Goal: Task Accomplishment & Management: Use online tool/utility

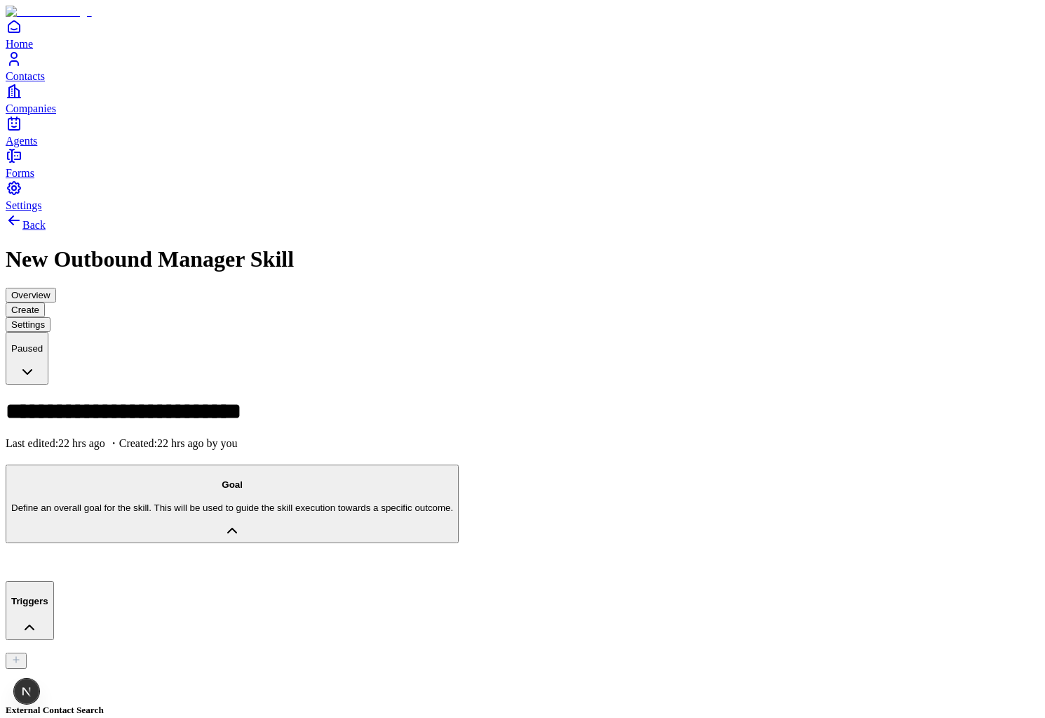
click at [22, 35] on icon "Home" at bounding box center [14, 26] width 17 height 17
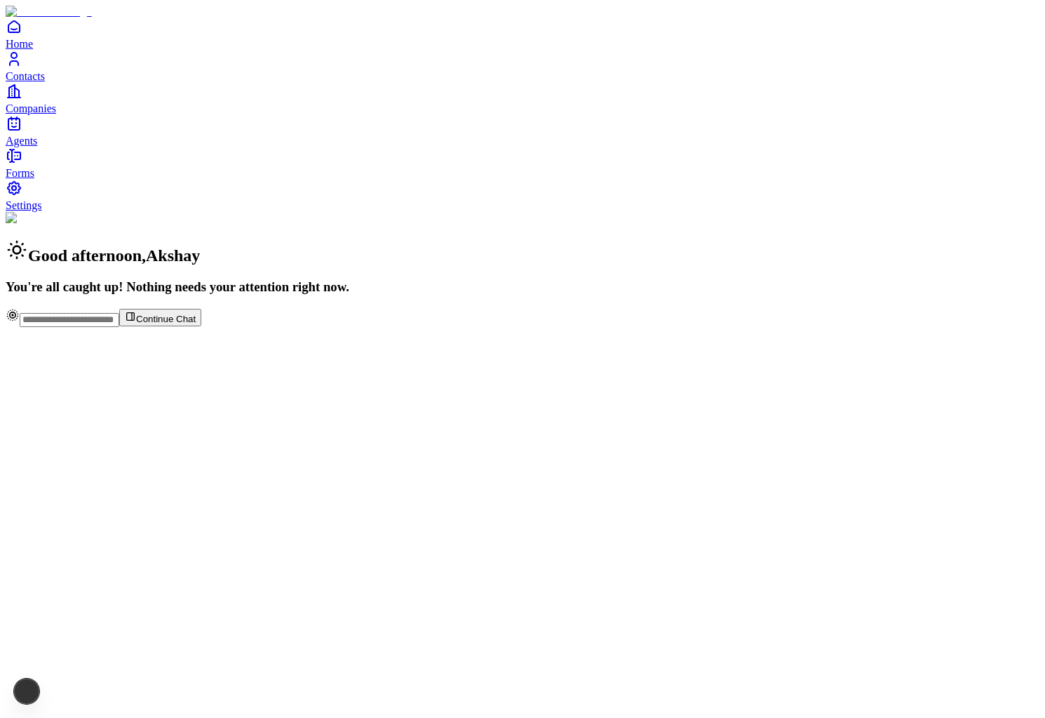
click at [67, 147] on link "Agents" at bounding box center [523, 131] width 1034 height 32
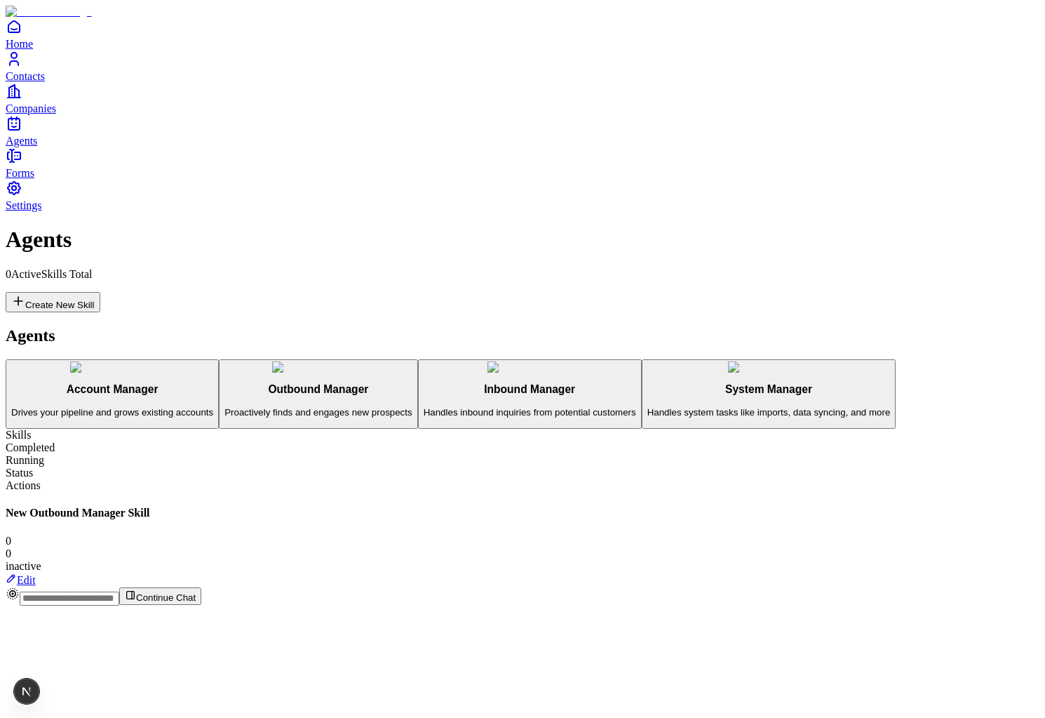
click at [100, 292] on button "Create New Skill" at bounding box center [53, 302] width 95 height 20
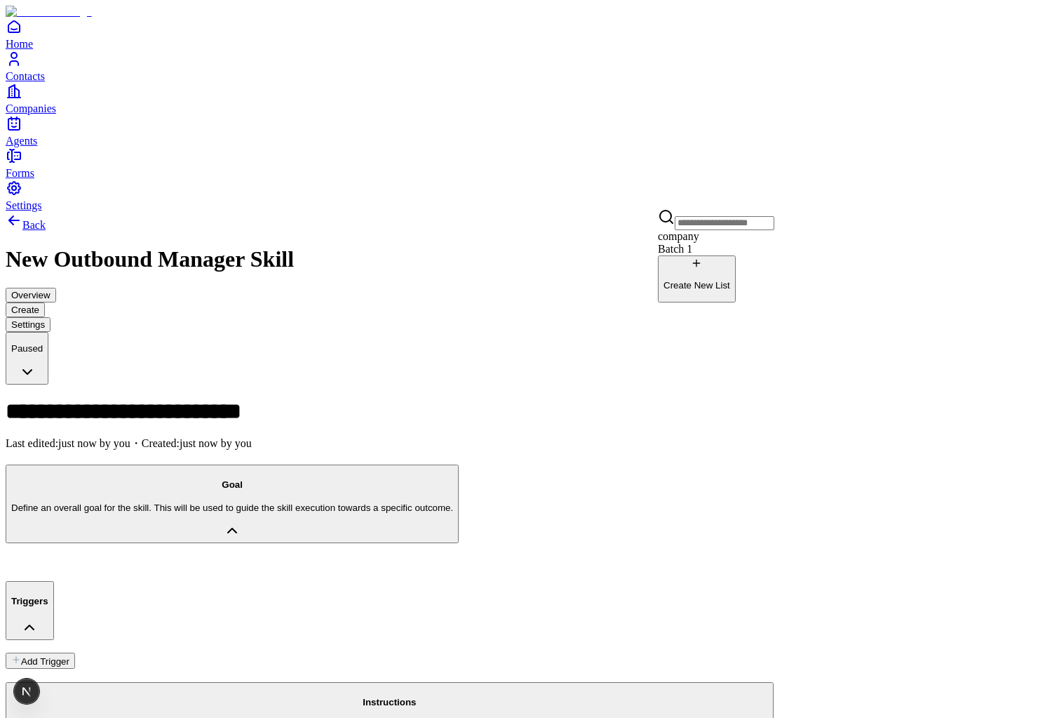
type input "****"
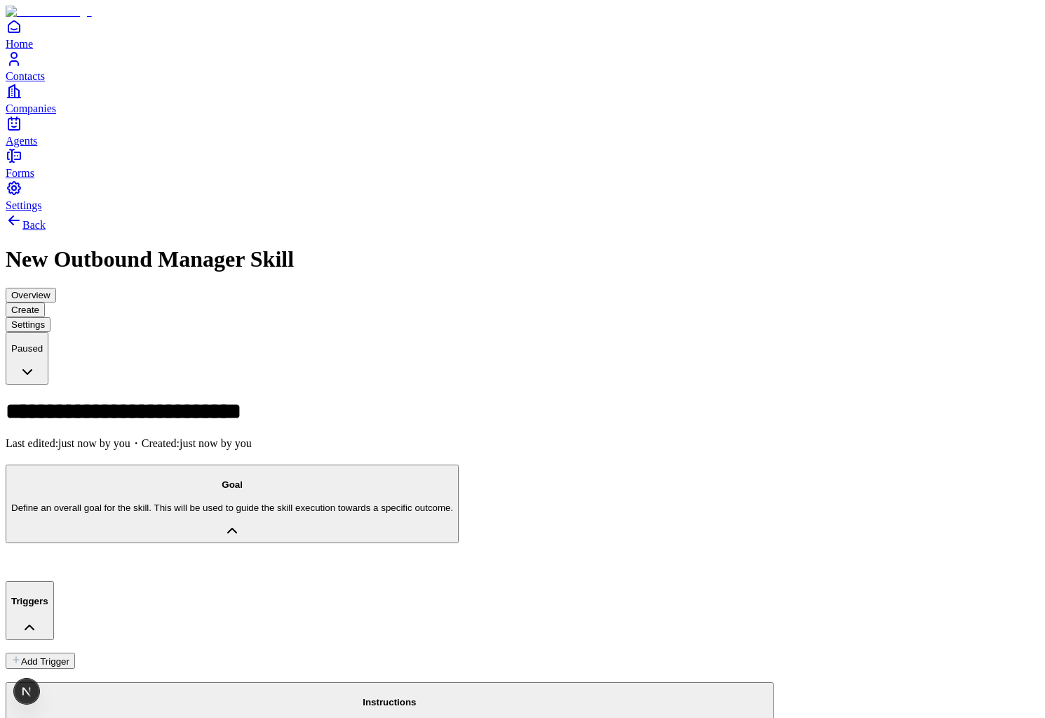
click at [775, 255] on div "test" at bounding box center [716, 249] width 116 height 13
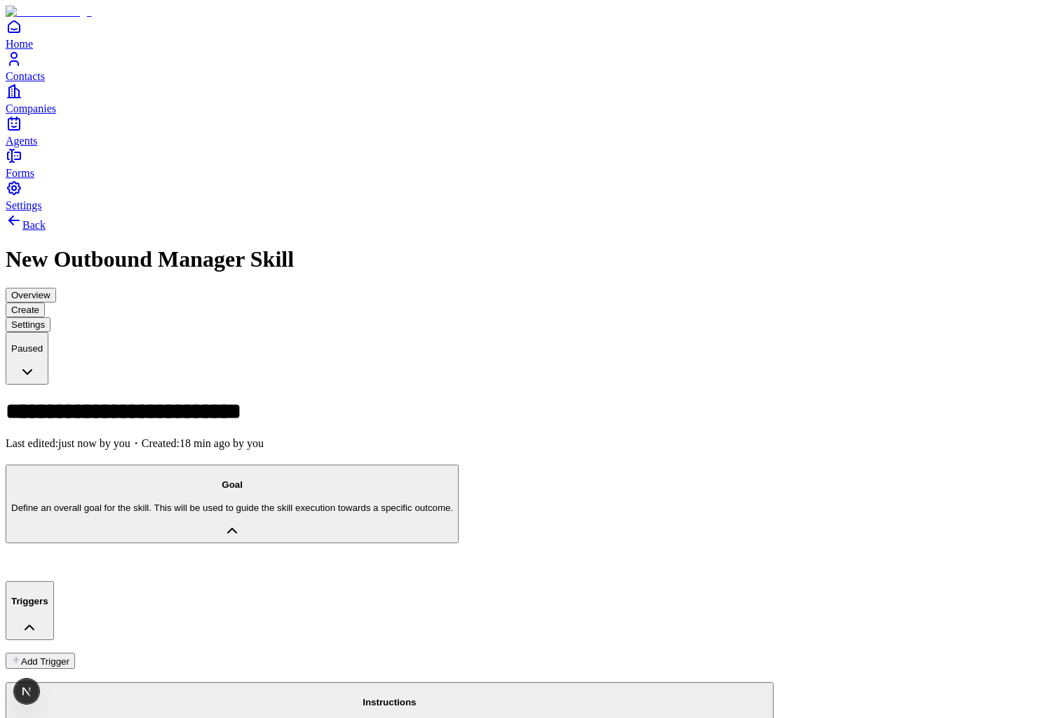
type input "******"
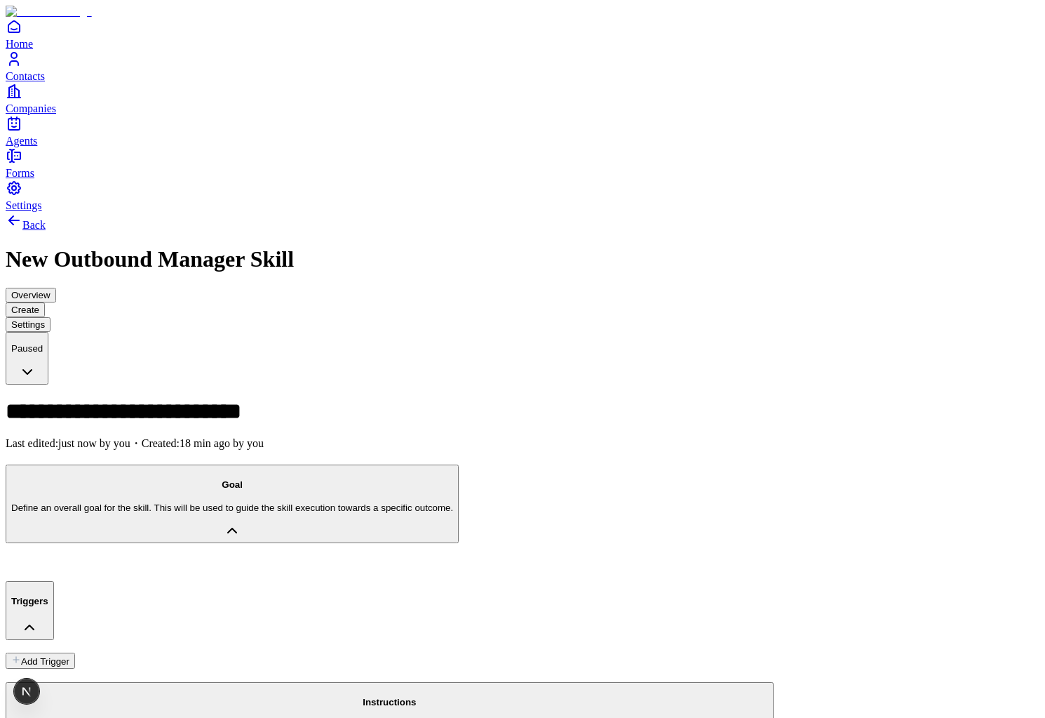
click at [775, 255] on div "testt2" at bounding box center [716, 249] width 116 height 13
drag, startPoint x: 836, startPoint y: 672, endPoint x: 1043, endPoint y: 672, distance: 207.0
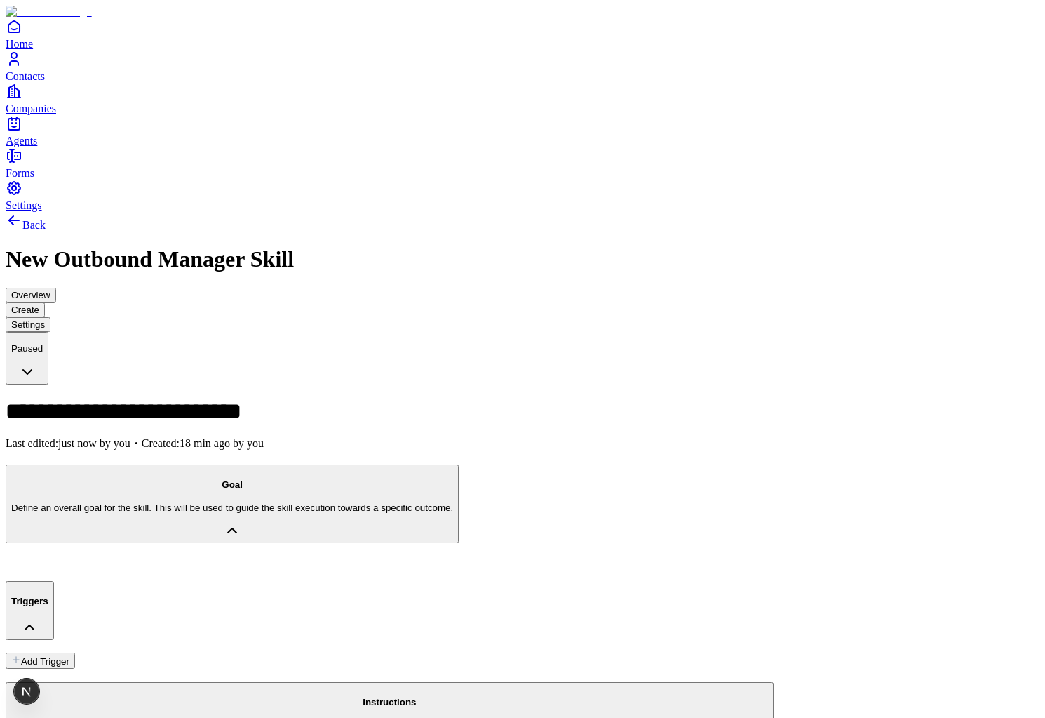
click at [41, 114] on span "Companies" at bounding box center [31, 108] width 51 height 12
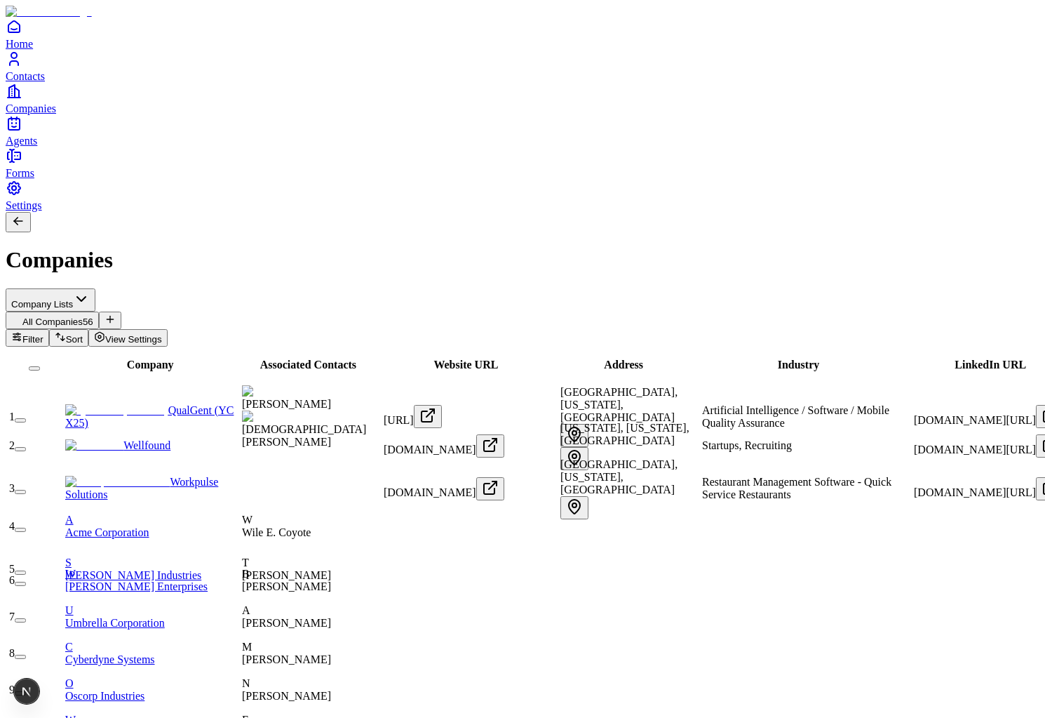
click at [22, 67] on icon "Contacts" at bounding box center [14, 59] width 17 height 17
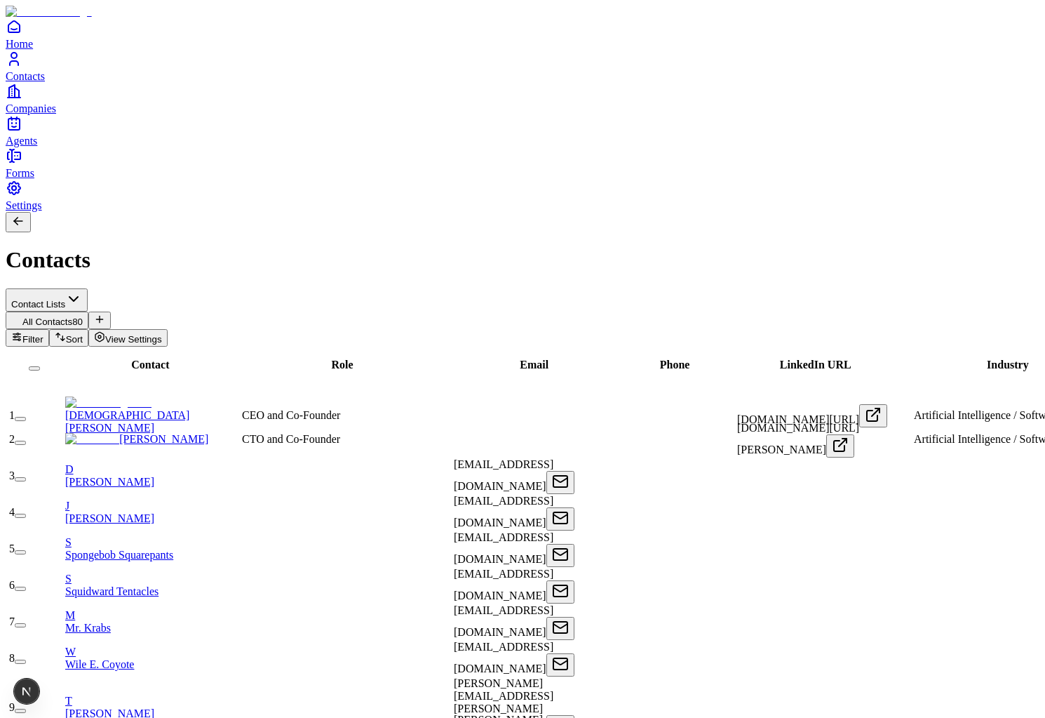
click at [34, 147] on div "Home Contacts Companies Agents" at bounding box center [523, 82] width 1034 height 129
click at [34, 114] on link "Companies" at bounding box center [523, 99] width 1034 height 32
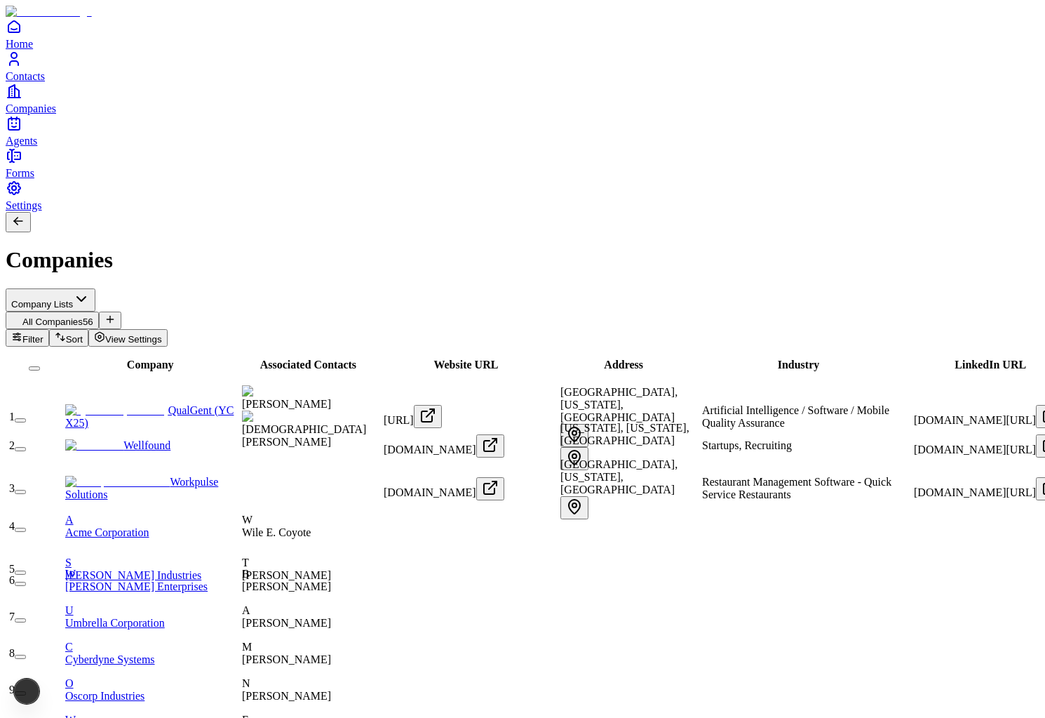
click at [187, 312] on div "All Companies 56" at bounding box center [523, 321] width 1034 height 18
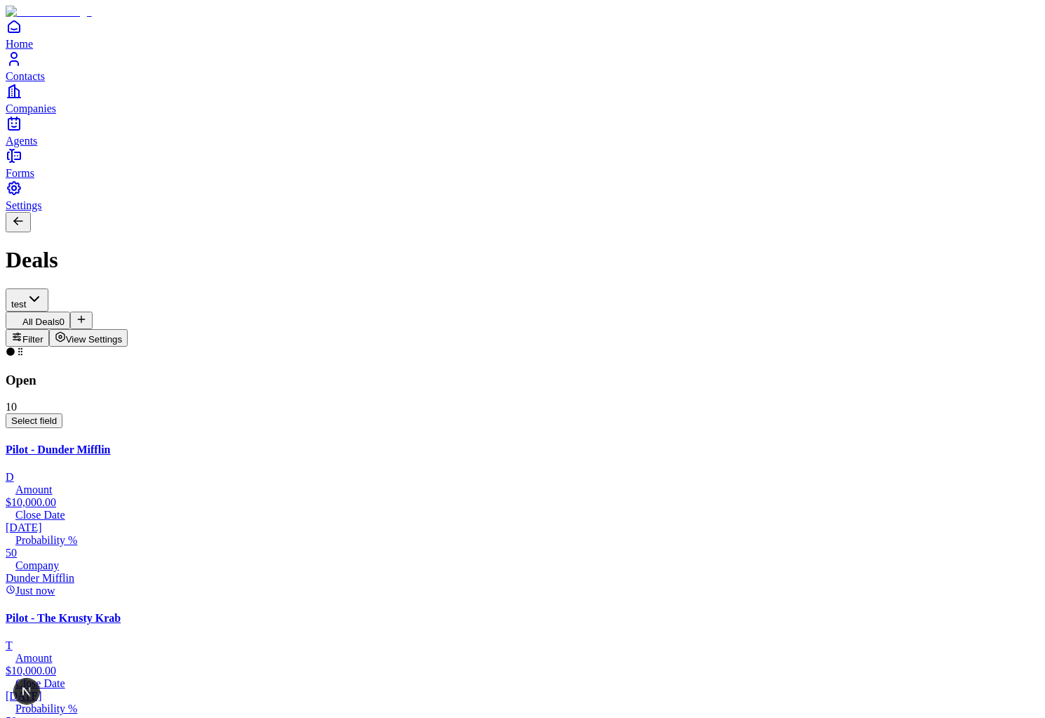
click at [425, 312] on div "All Deals 0" at bounding box center [523, 321] width 1034 height 18
click at [998, 329] on div "Filter View Settings" at bounding box center [523, 338] width 1034 height 18
click at [992, 212] on div "Deals" at bounding box center [523, 242] width 1034 height 61
click at [123, 334] on span "View Settings" at bounding box center [94, 339] width 57 height 11
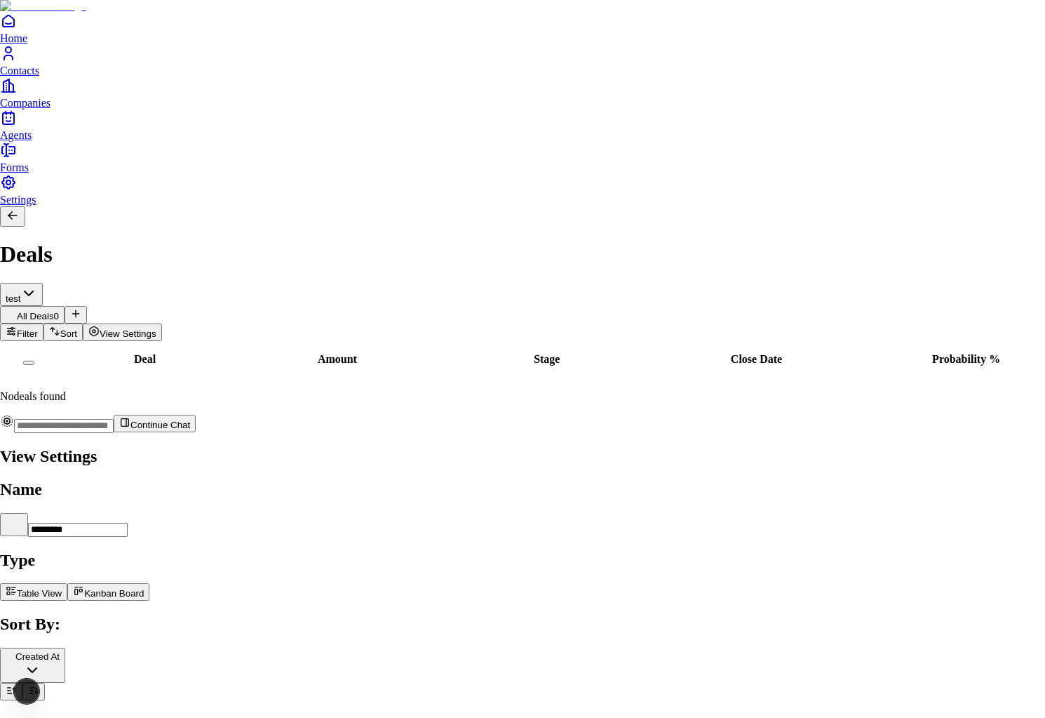
click at [435, 444] on div at bounding box center [522, 444] width 1045 height 0
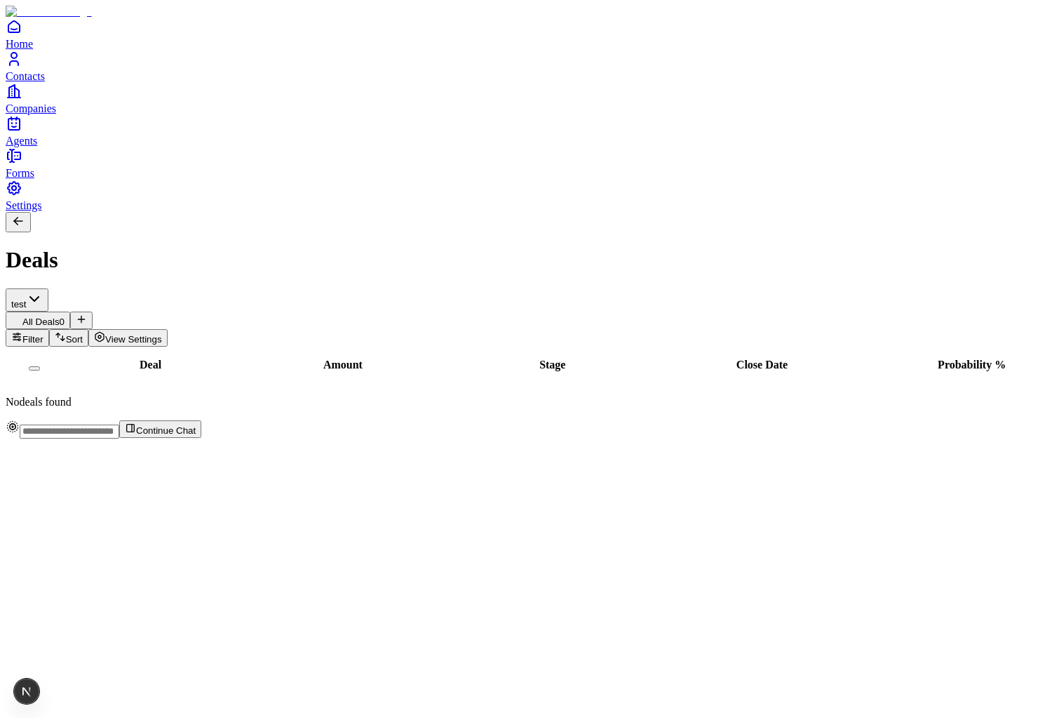
click at [168, 329] on button "View Settings" at bounding box center [127, 338] width 79 height 18
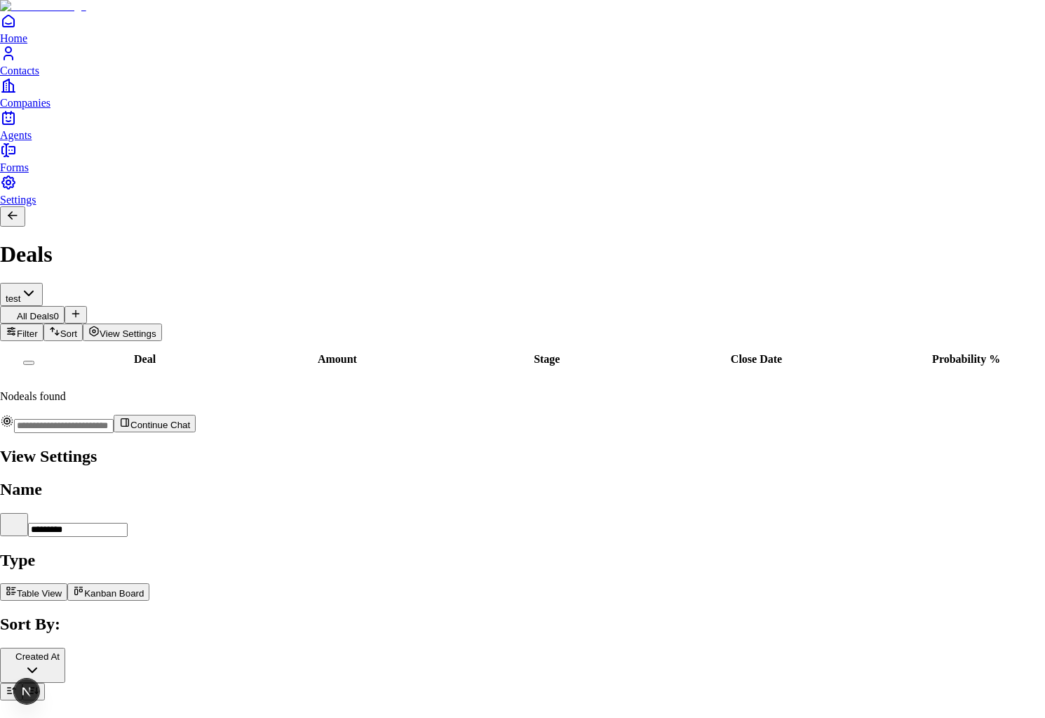
click at [149, 583] on button "Kanban Board" at bounding box center [108, 592] width 82 height 18
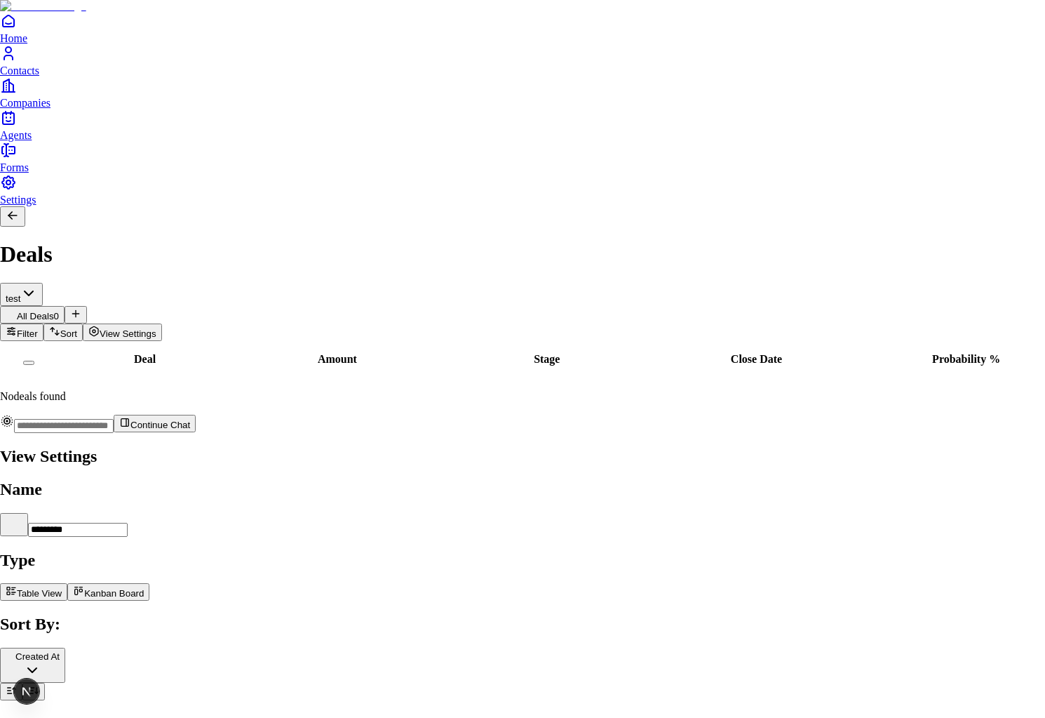
click at [521, 444] on div at bounding box center [522, 444] width 1045 height 0
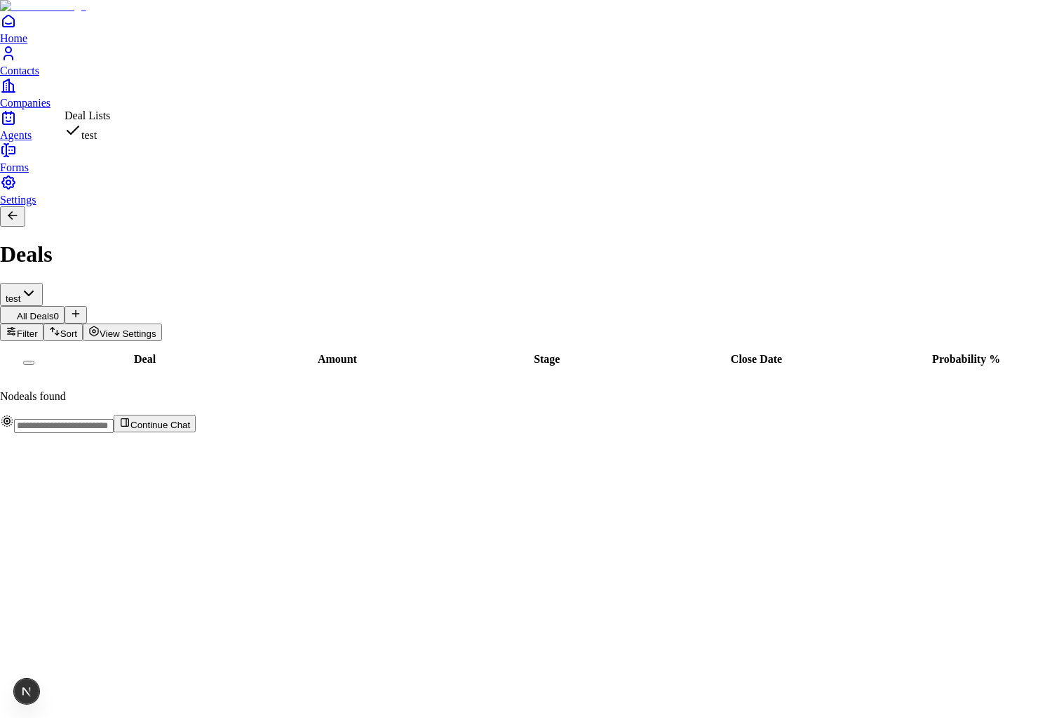
click at [128, 100] on html "Home Contacts Companies Agents Forms Settings Deals test All Deals 0 Filter Sor…" at bounding box center [522, 222] width 1045 height 444
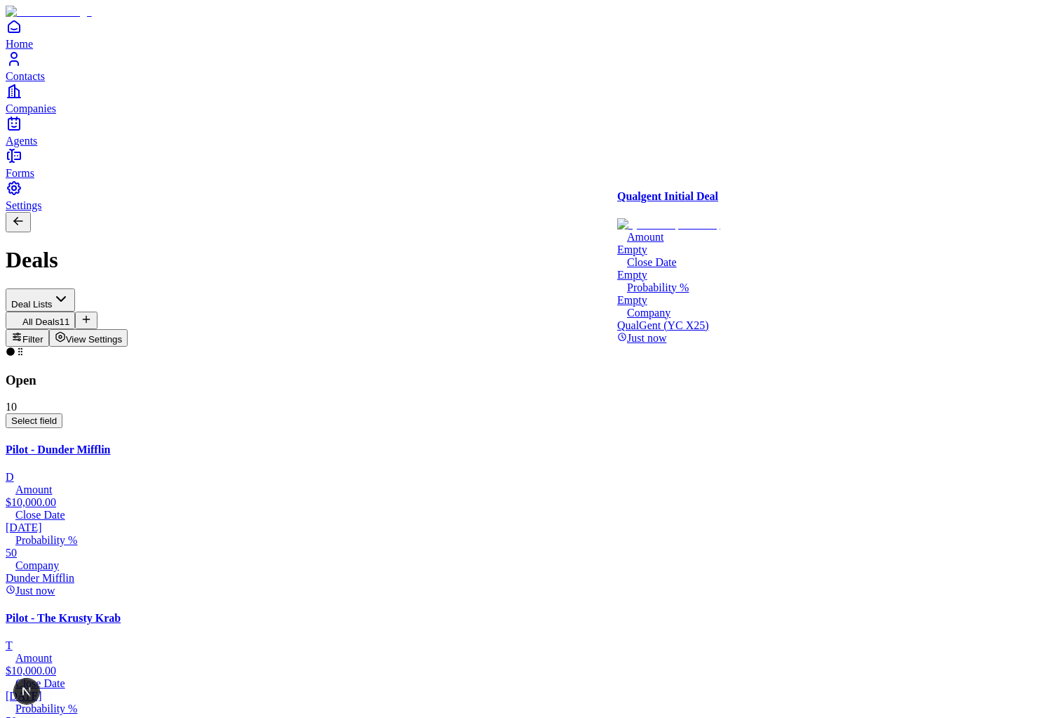
drag, startPoint x: 386, startPoint y: 262, endPoint x: 664, endPoint y: 265, distance: 278.6
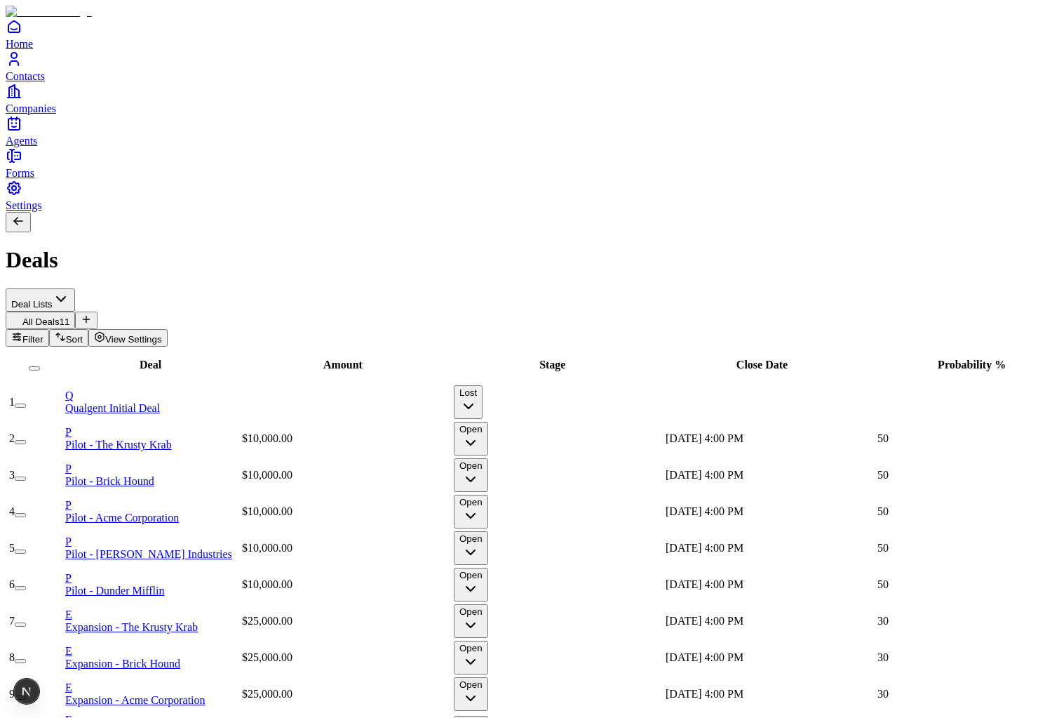
click at [32, 114] on link "Companies" at bounding box center [523, 99] width 1034 height 32
